Goal: Complete application form

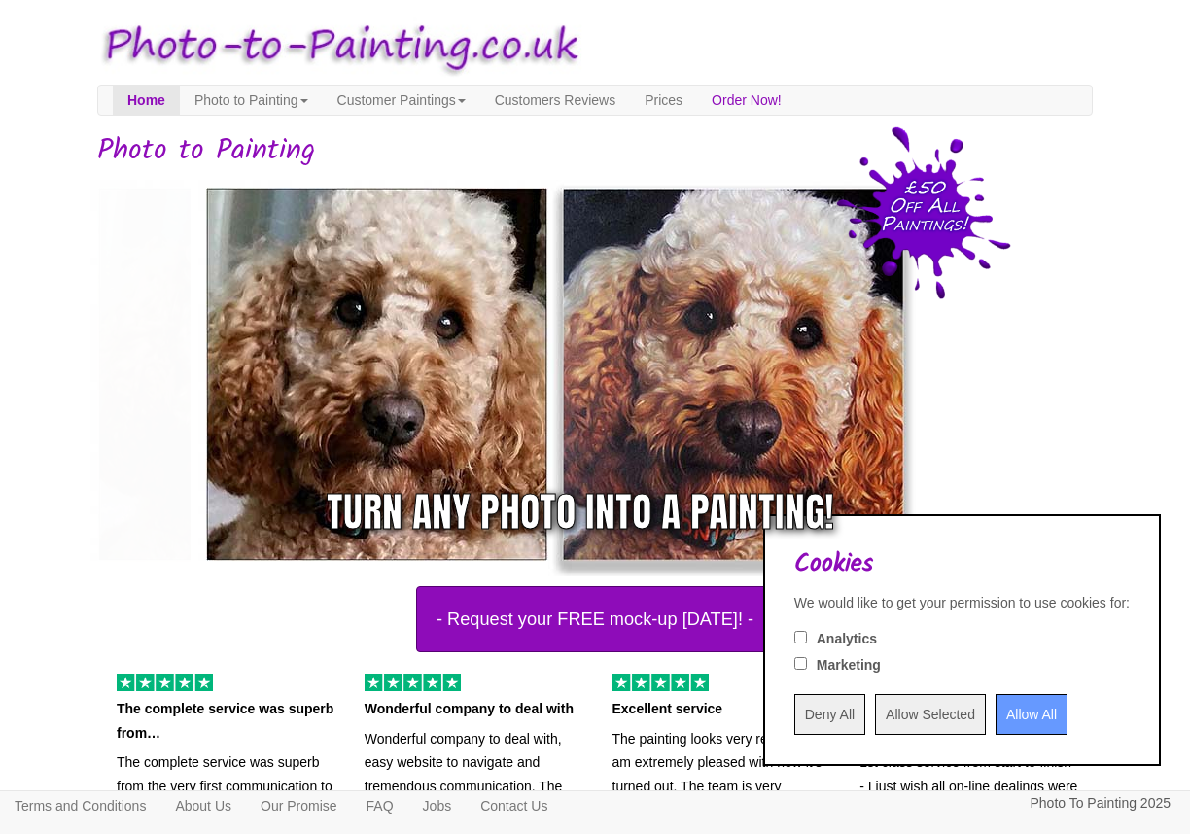
drag, startPoint x: 1022, startPoint y: 715, endPoint x: 393, endPoint y: 601, distance: 639.5
click at [1021, 714] on input "Allow All" at bounding box center [1032, 714] width 72 height 41
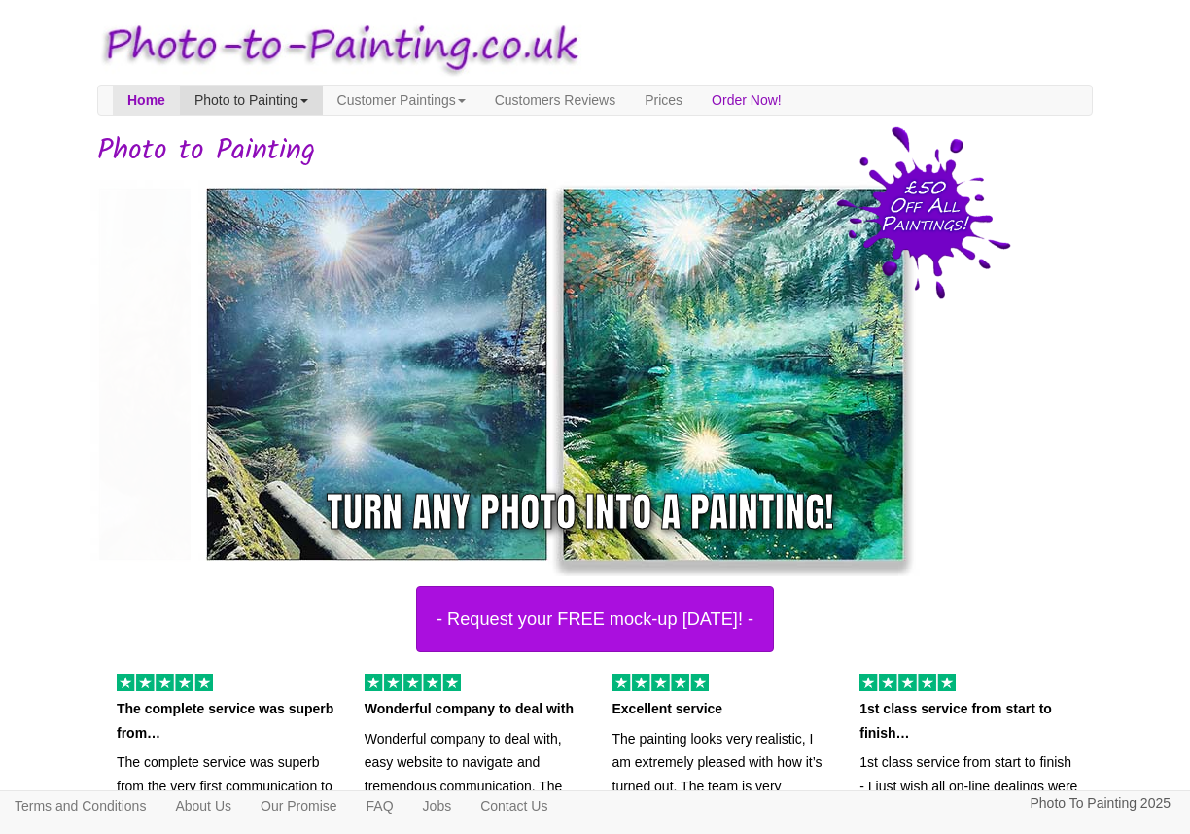
click at [239, 99] on link "Photo to Painting" at bounding box center [251, 100] width 143 height 29
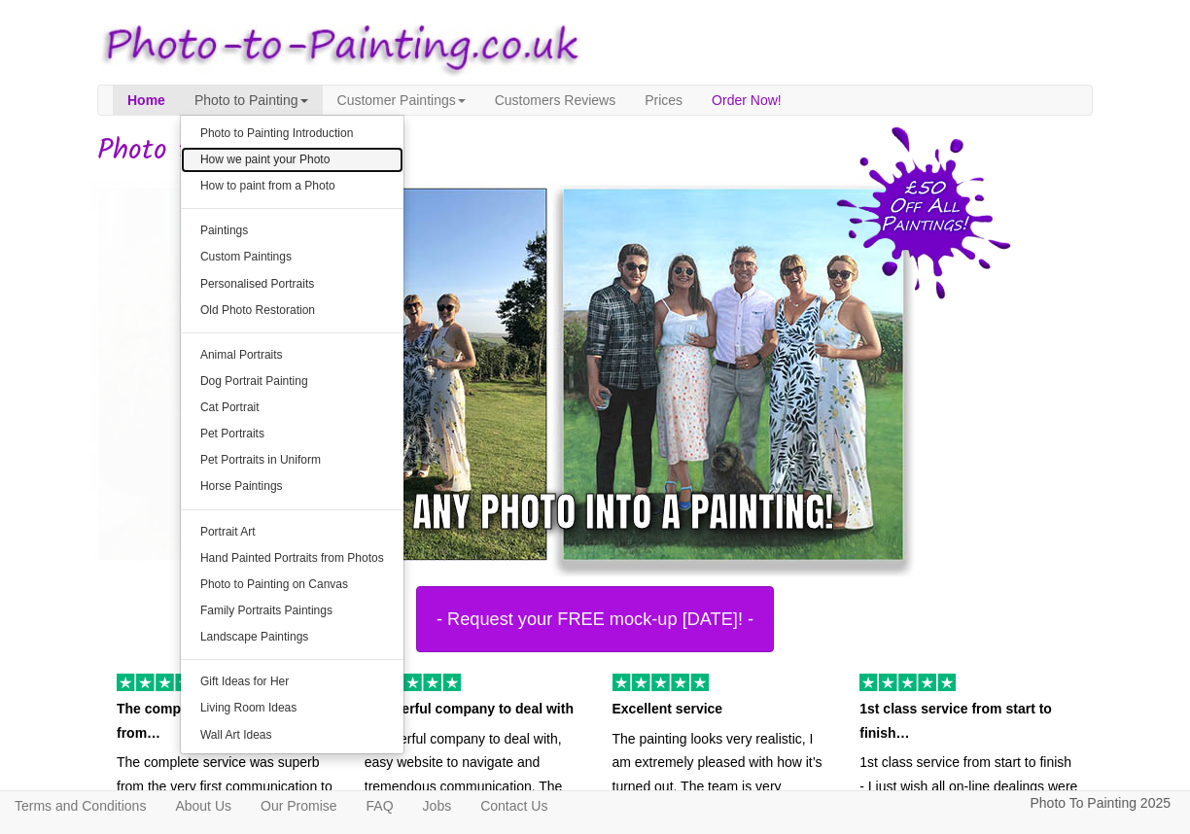
drag, startPoint x: 287, startPoint y: 157, endPoint x: 336, endPoint y: 172, distance: 51.1
click at [287, 157] on link "How we paint your Photo" at bounding box center [292, 160] width 223 height 26
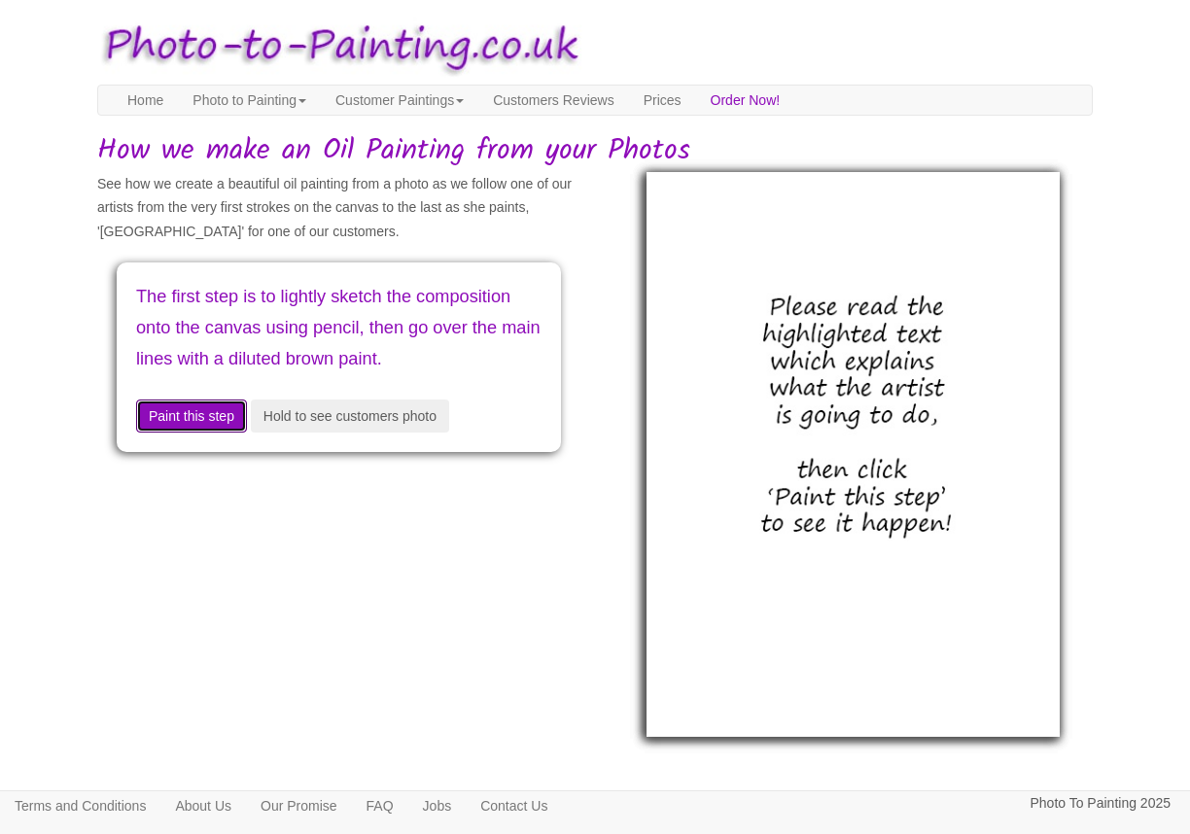
click at [214, 433] on button "Paint this step" at bounding box center [191, 416] width 111 height 33
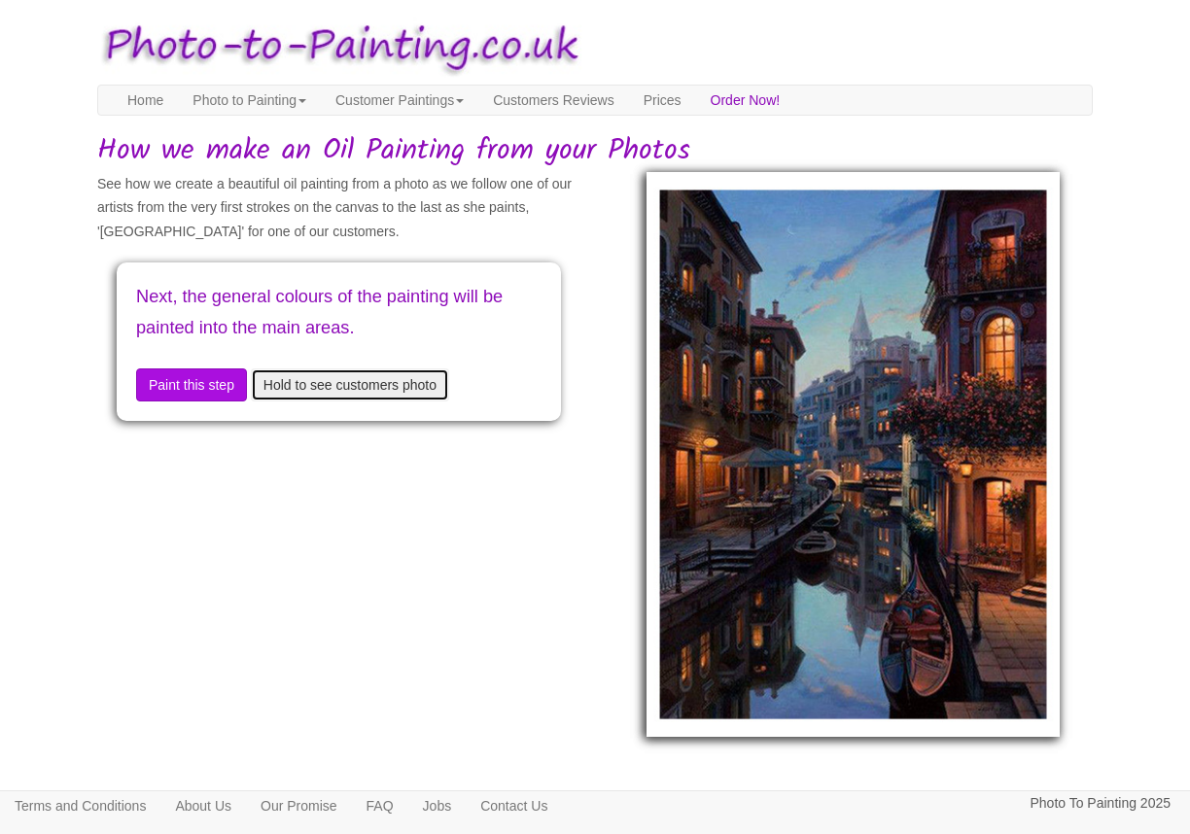
click at [342, 384] on button "Hold to see customers photo" at bounding box center [350, 385] width 198 height 33
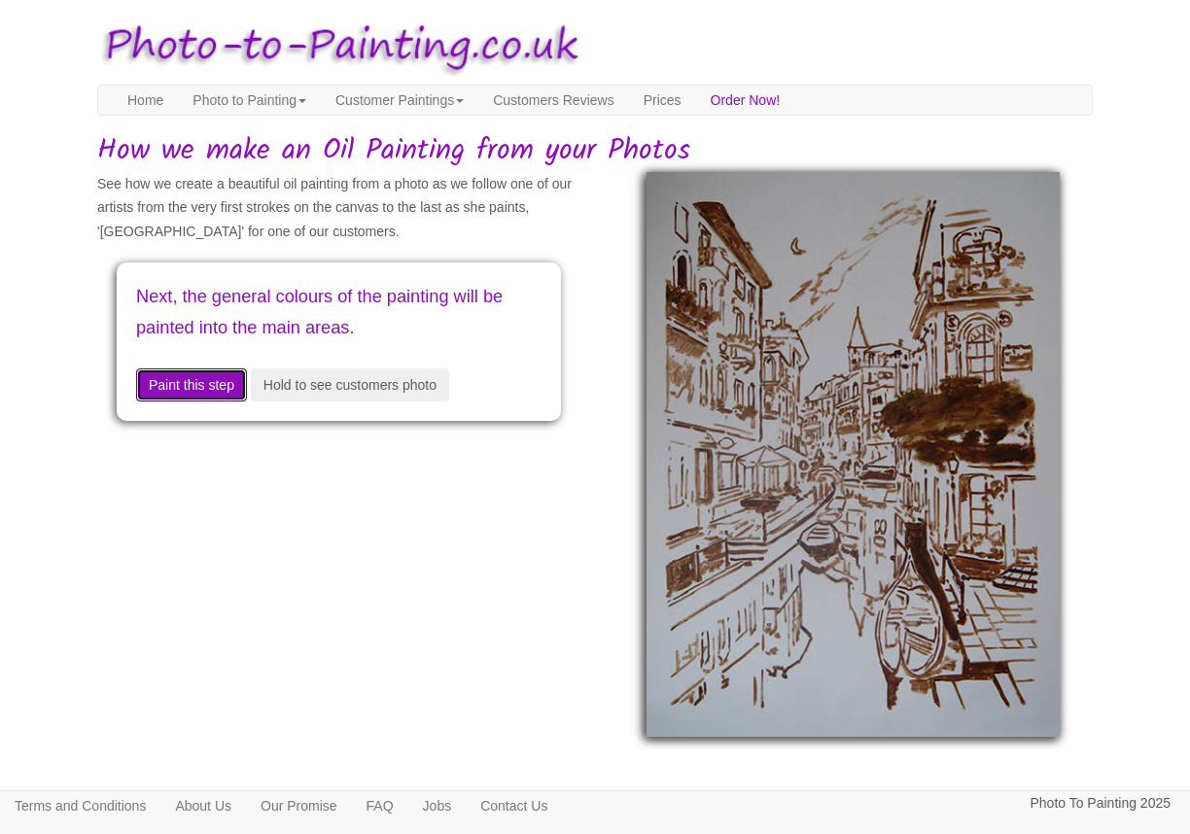
click at [208, 387] on button "Paint this step" at bounding box center [191, 385] width 111 height 33
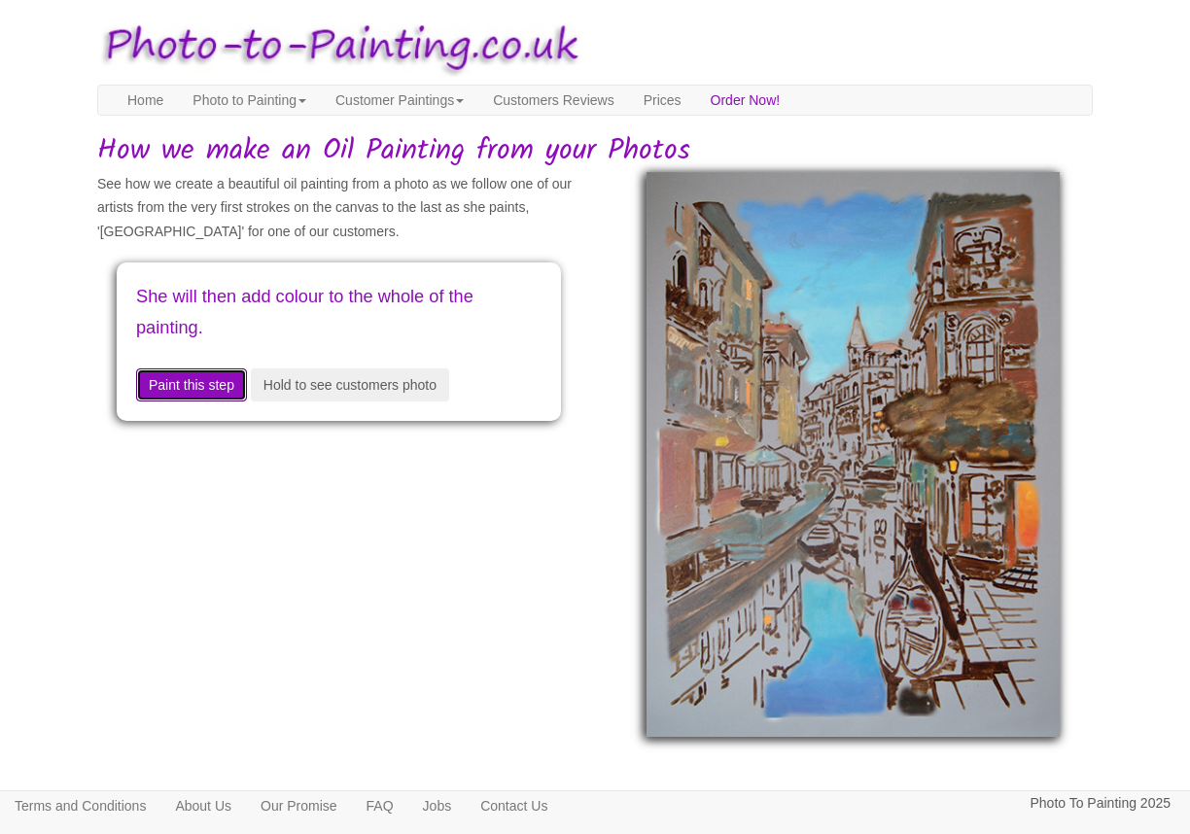
click at [217, 387] on button "Paint this step" at bounding box center [191, 385] width 111 height 33
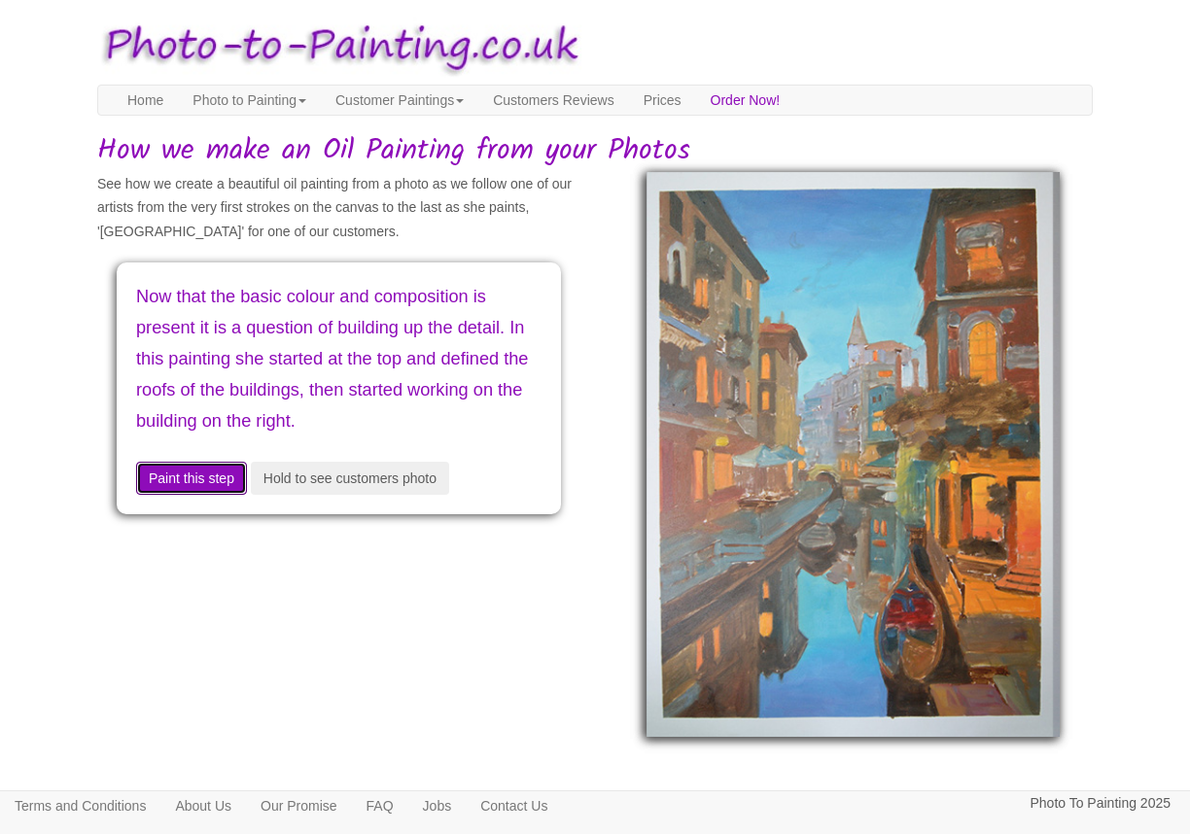
click at [201, 479] on button "Paint this step" at bounding box center [191, 478] width 111 height 33
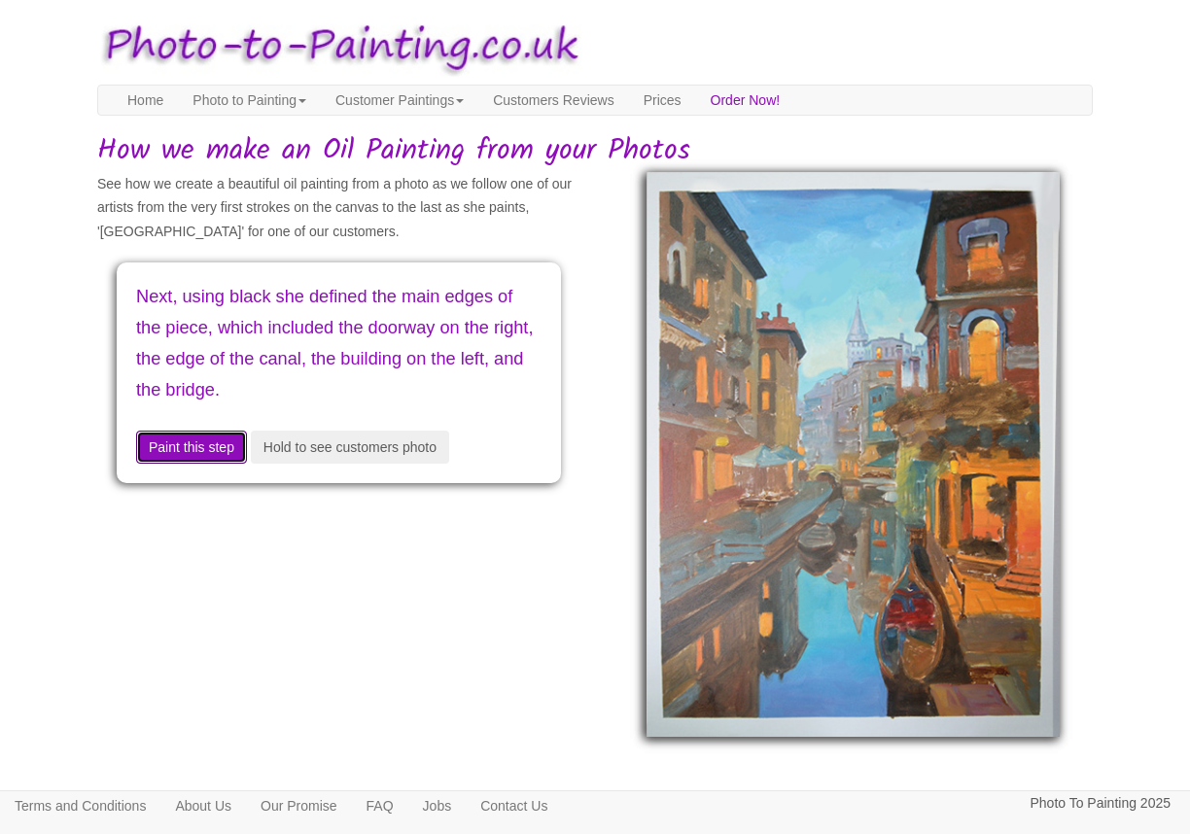
click at [206, 450] on button "Paint this step" at bounding box center [191, 447] width 111 height 33
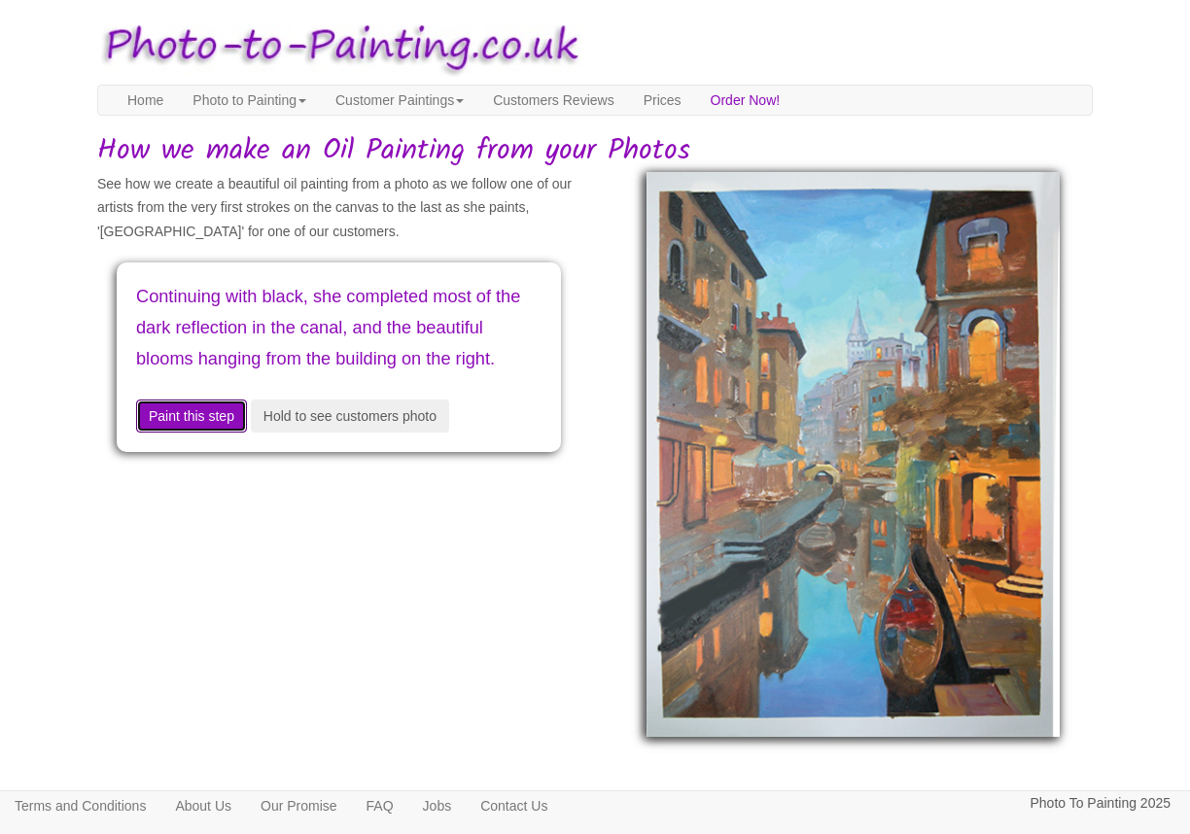
click at [217, 433] on button "Paint this step" at bounding box center [191, 416] width 111 height 33
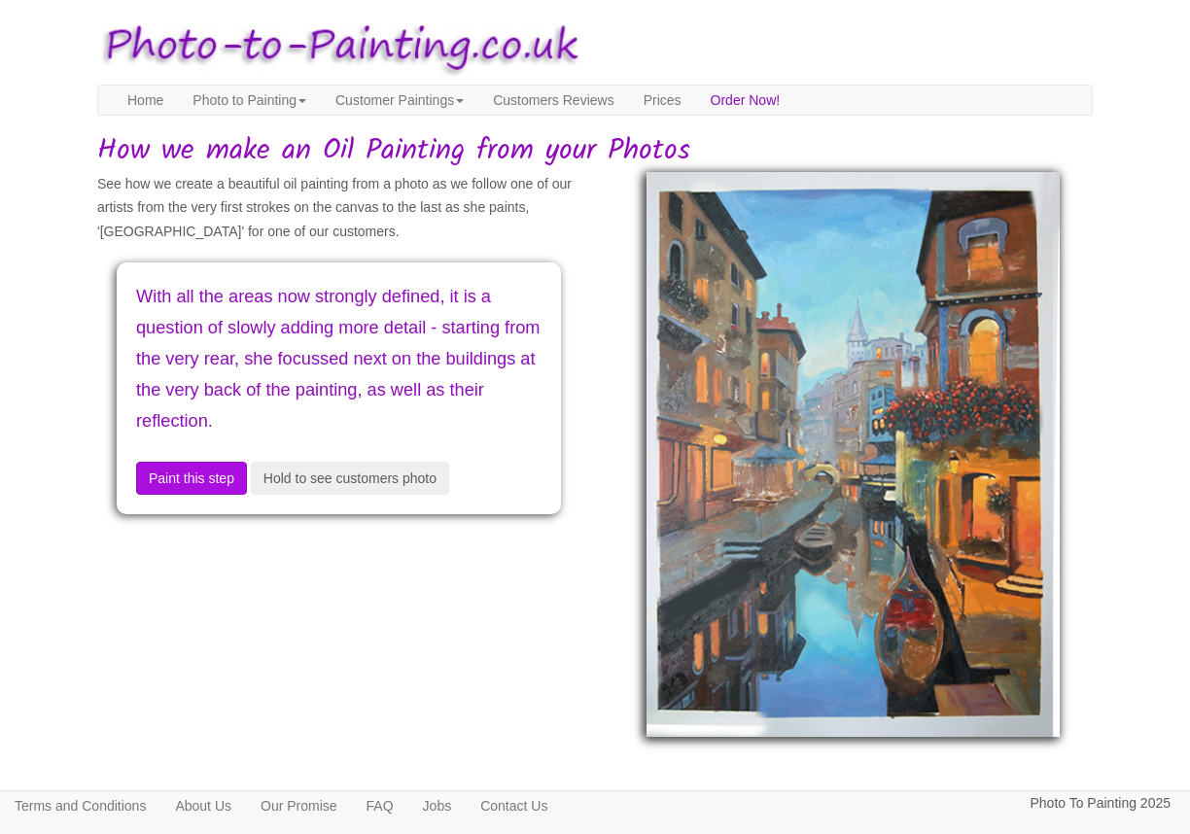
click at [217, 449] on div "With all the areas now strongly defined, it is a question of slowly adding more…" at bounding box center [339, 388] width 444 height 251
click at [201, 468] on button "Paint this step" at bounding box center [191, 478] width 111 height 33
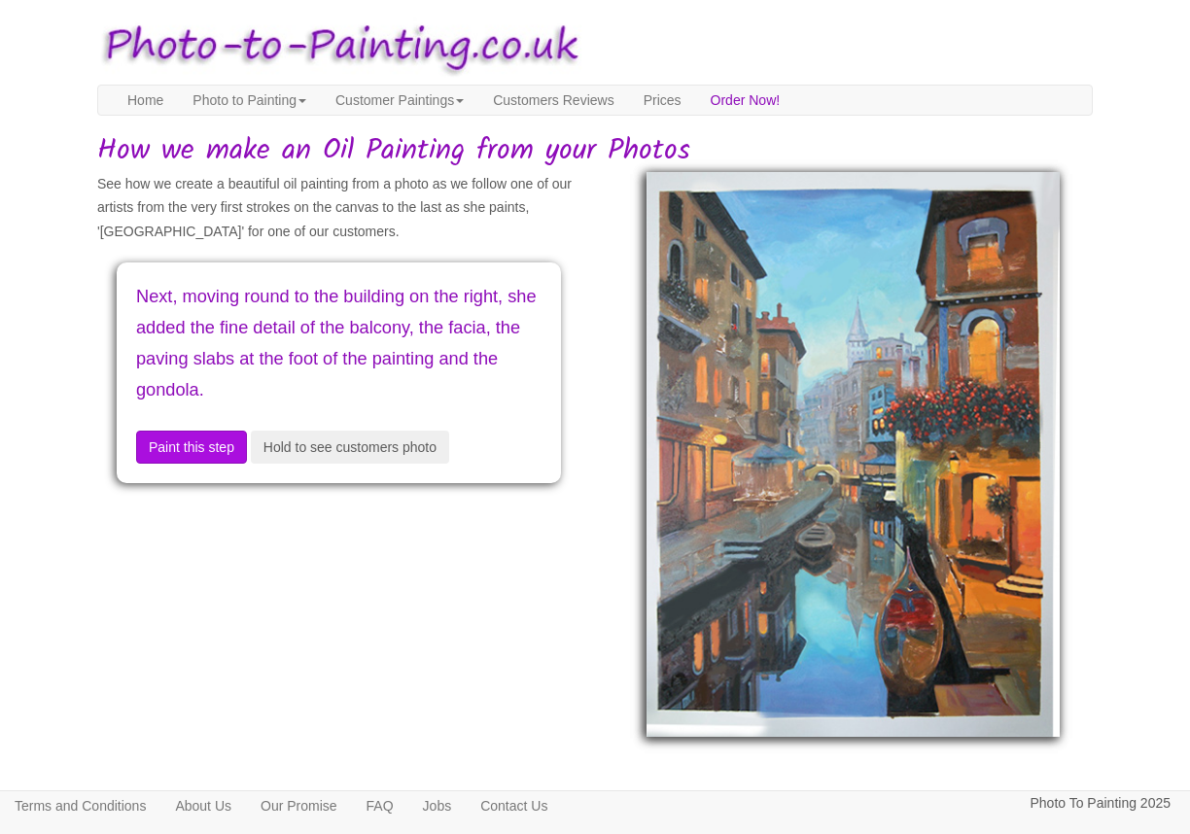
click at [202, 468] on div "Next, moving round to the building on the right, she added the fine detail of t…" at bounding box center [339, 373] width 444 height 220
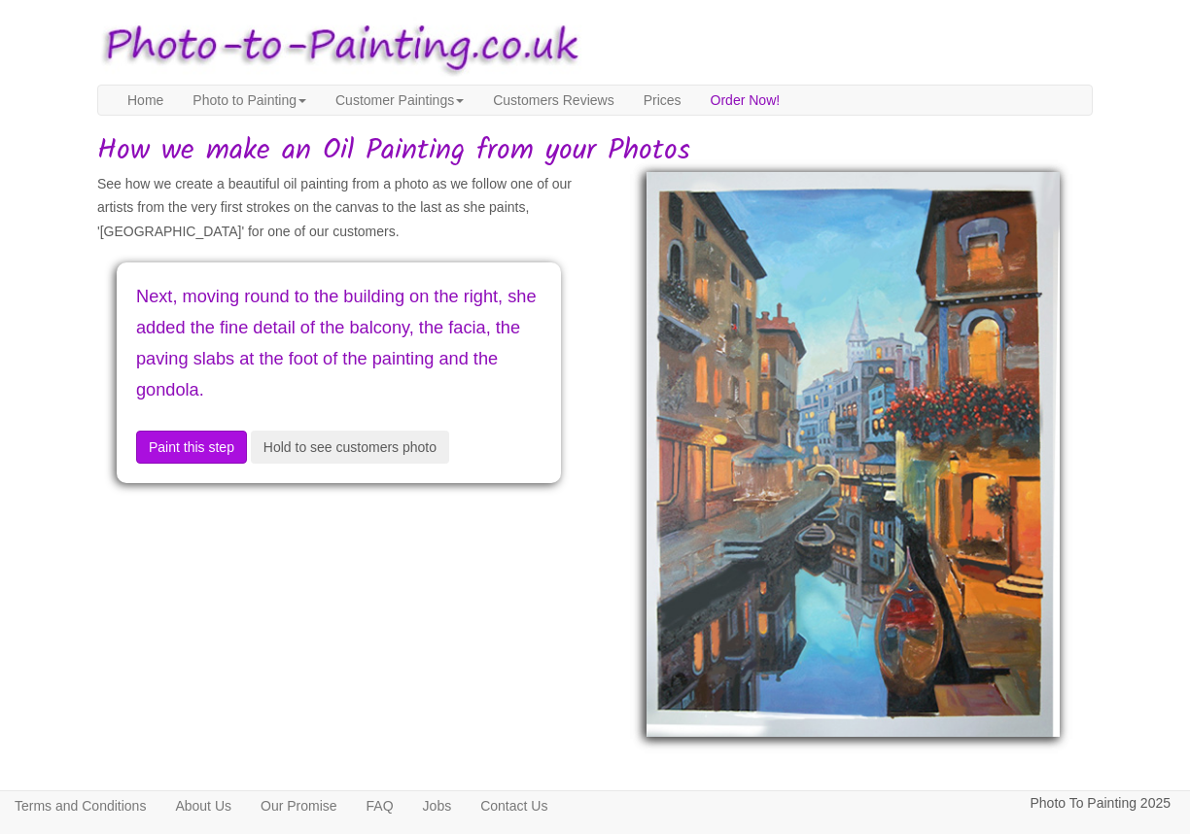
click at [202, 468] on div "Next, moving round to the building on the right, she added the fine detail of t…" at bounding box center [339, 373] width 444 height 220
click at [243, 101] on link "Photo to Painting" at bounding box center [249, 100] width 143 height 29
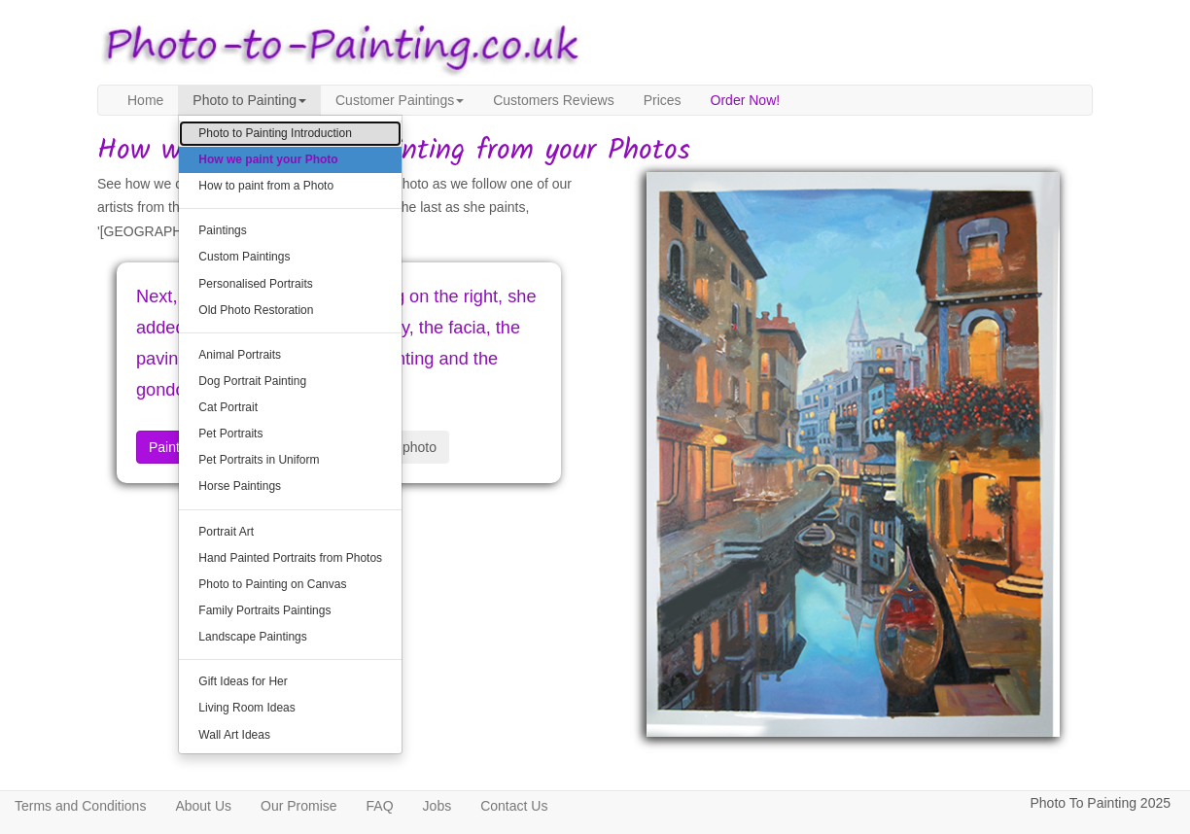
click at [309, 128] on link "Photo to Painting Introduction" at bounding box center [290, 134] width 223 height 26
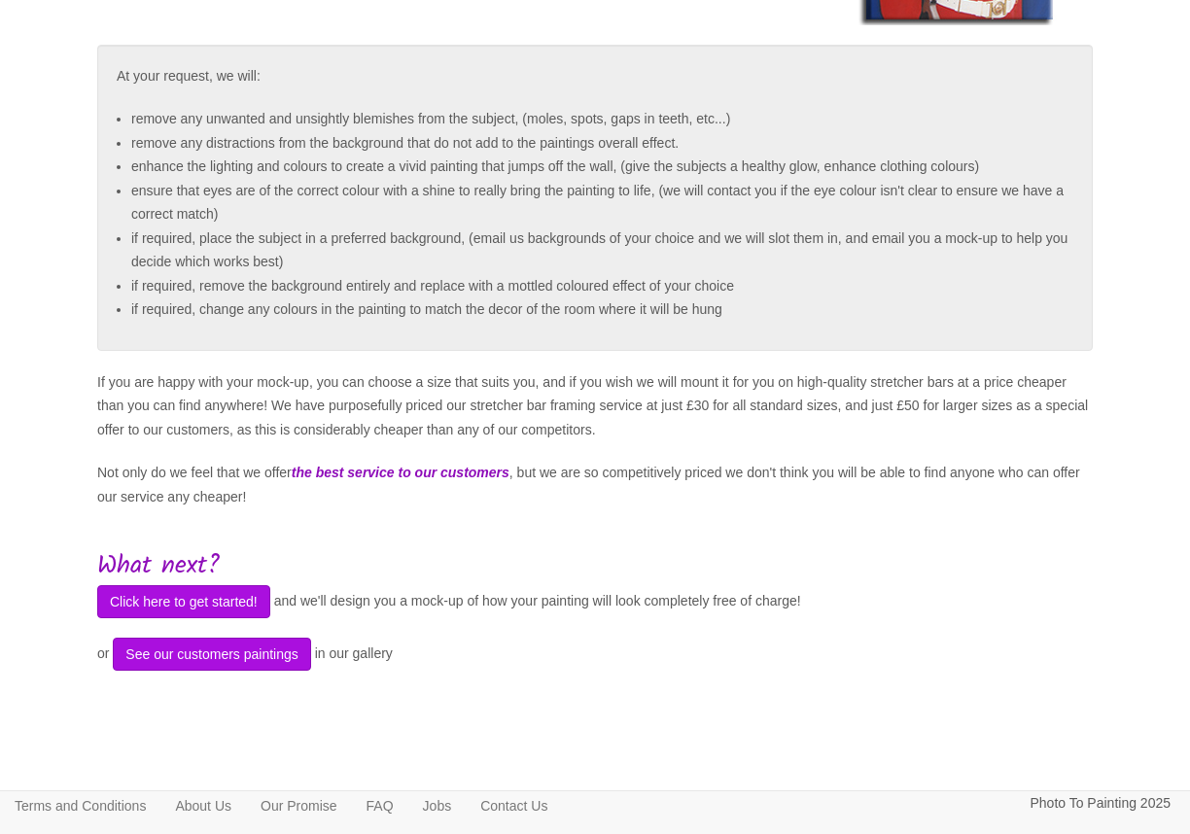
scroll to position [479, 0]
click at [195, 606] on button "Click here to get started!" at bounding box center [183, 602] width 173 height 33
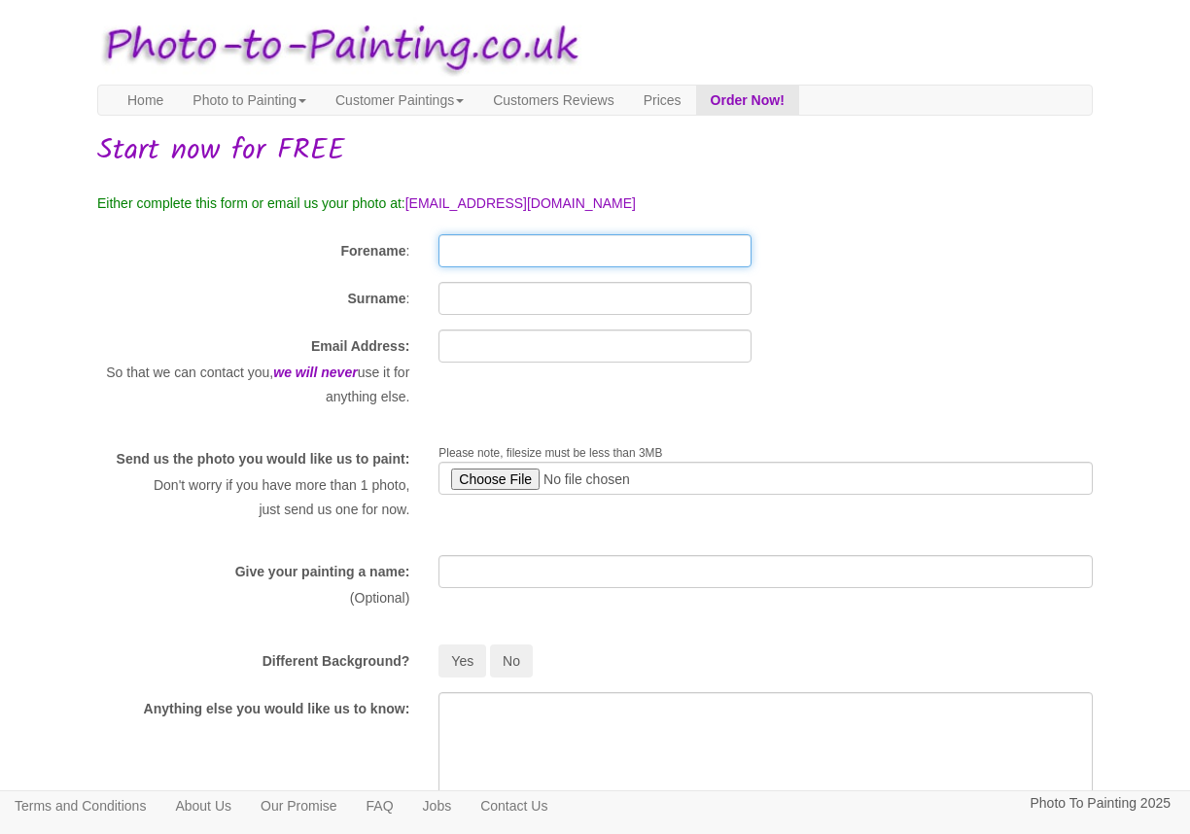
click at [498, 240] on input "Forename" at bounding box center [595, 250] width 312 height 33
type input "[PERSON_NAME]"
type input "[EMAIL_ADDRESS][DOMAIN_NAME]"
